Goal: Navigation & Orientation: Go to known website

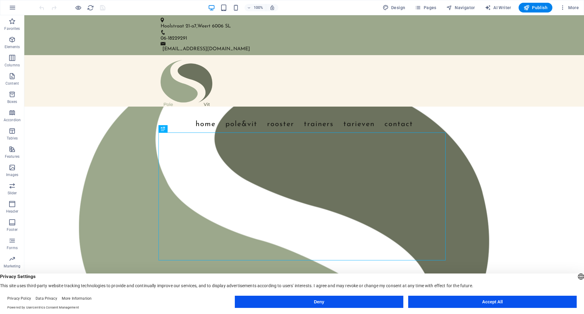
click at [482, 303] on button "Accept All" at bounding box center [492, 302] width 169 height 12
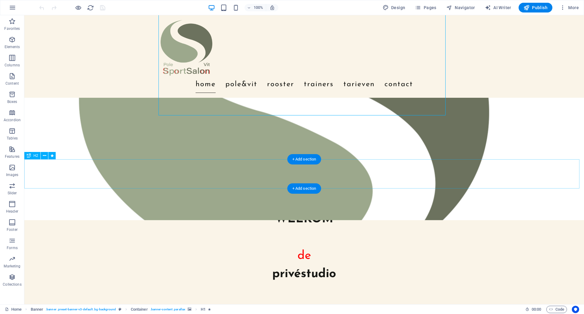
scroll to position [183, 0]
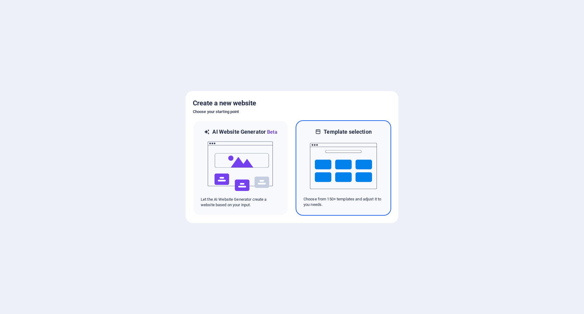
click at [340, 150] on img at bounding box center [343, 165] width 67 height 61
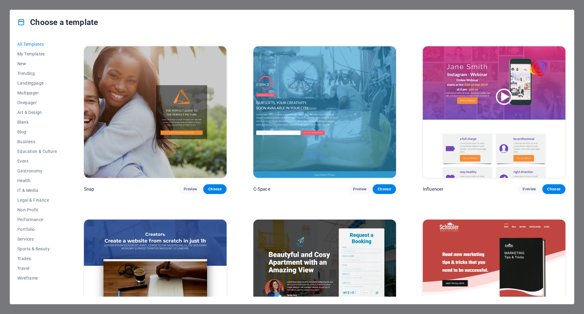
scroll to position [3774, 0]
